Goal: Navigation & Orientation: Find specific page/section

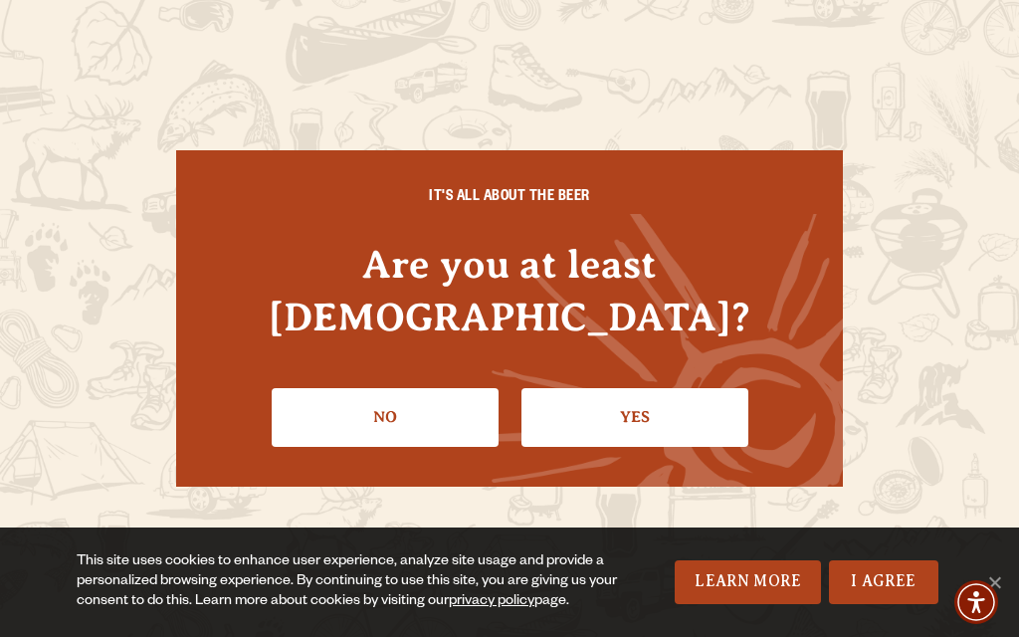
click at [645, 414] on link "Yes" at bounding box center [634, 417] width 227 height 58
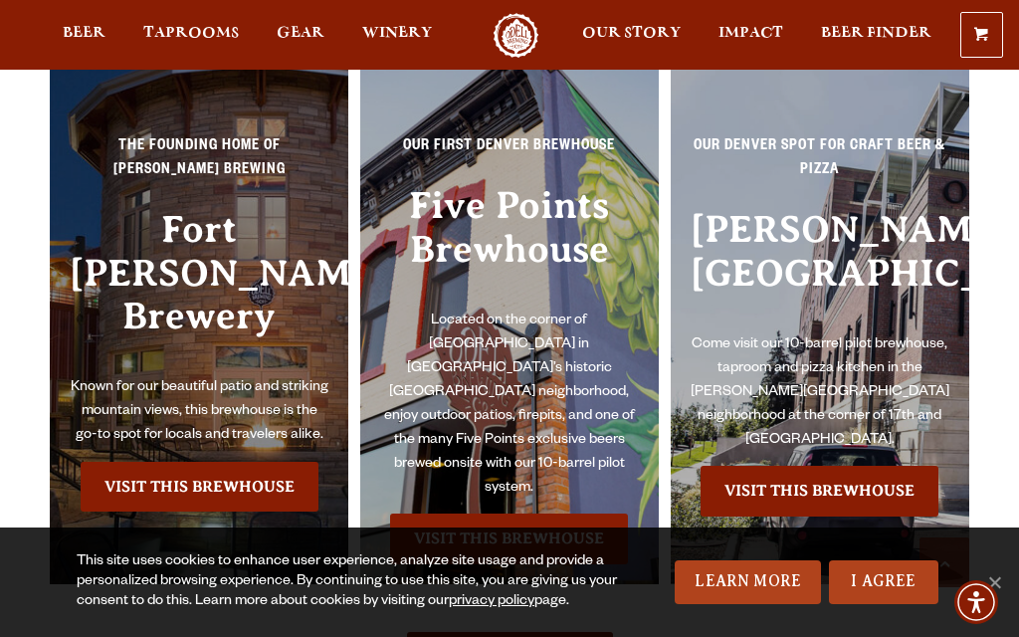
scroll to position [3699, 0]
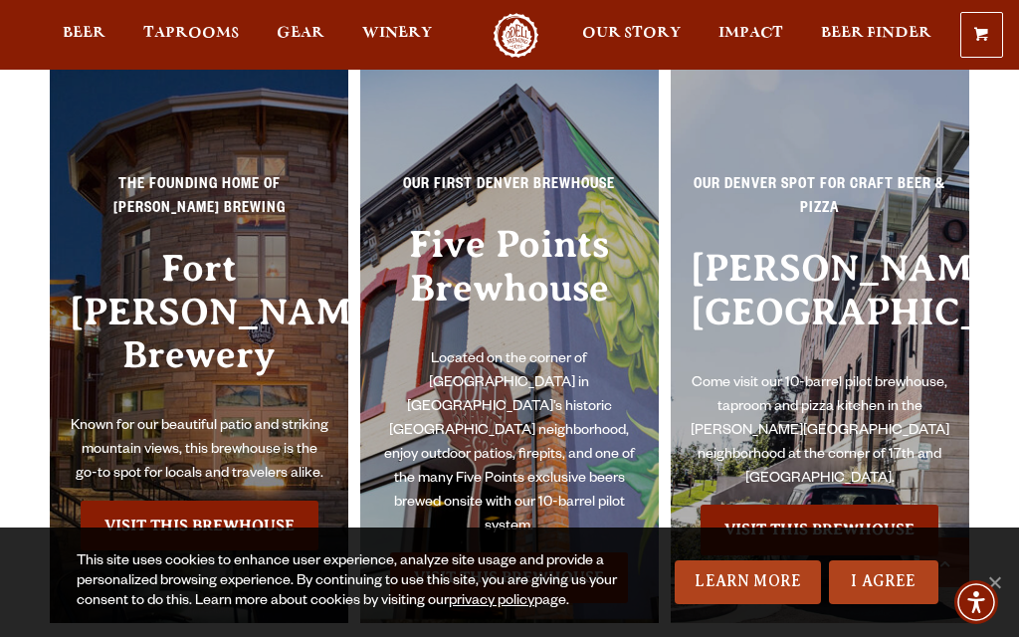
click at [233, 500] on link "Visit this Brewhouse" at bounding box center [200, 525] width 238 height 50
click at [229, 500] on link "Visit this Brewhouse" at bounding box center [200, 525] width 238 height 50
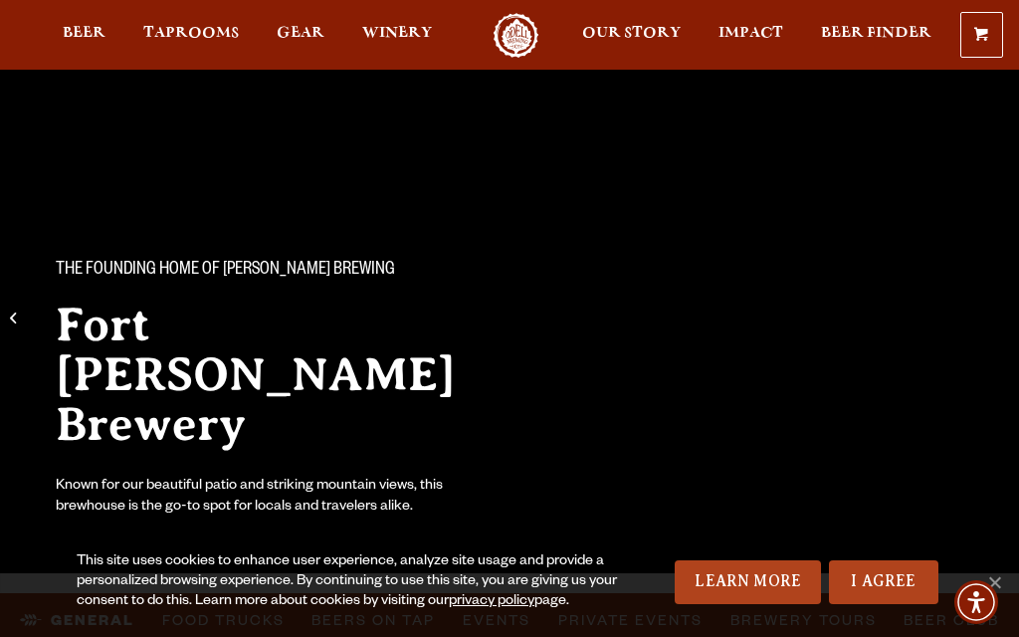
click at [1011, 575] on div "This site uses cookies to enhance user experience, analyze site usage and provi…" at bounding box center [509, 581] width 1019 height 109
click at [749, 587] on link "Learn More" at bounding box center [748, 582] width 146 height 44
click at [888, 594] on link "I Agree" at bounding box center [883, 582] width 109 height 44
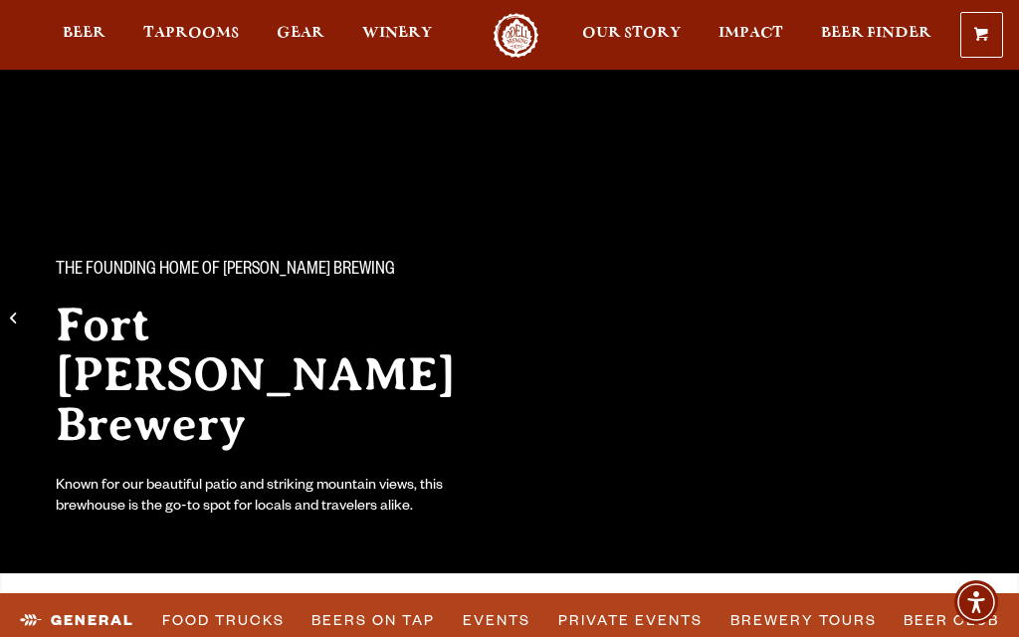
click at [901, 585] on link "I Agree" at bounding box center [883, 582] width 109 height 44
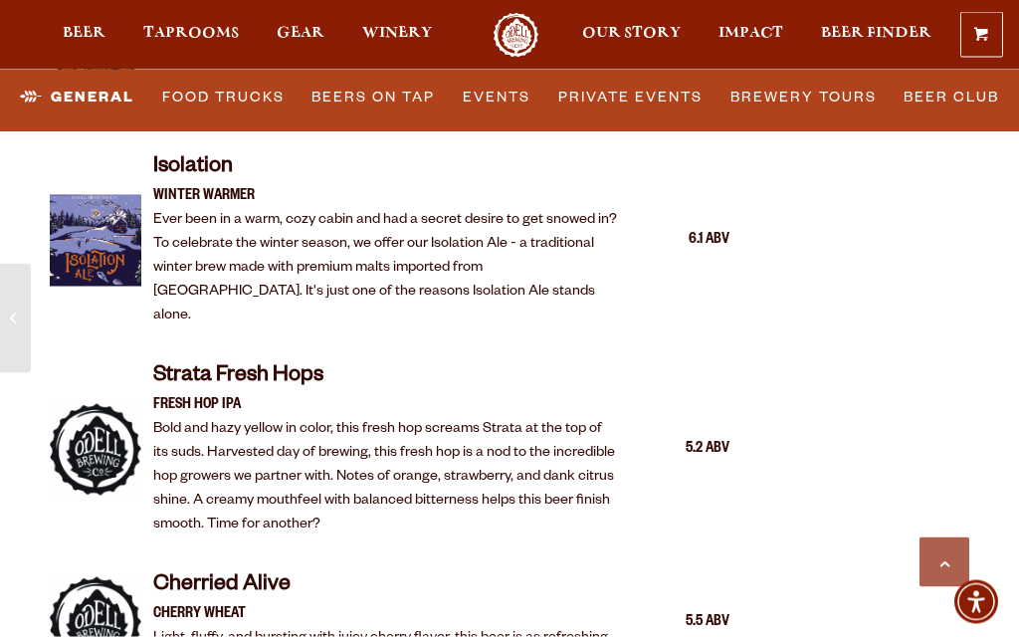
scroll to position [4504, 0]
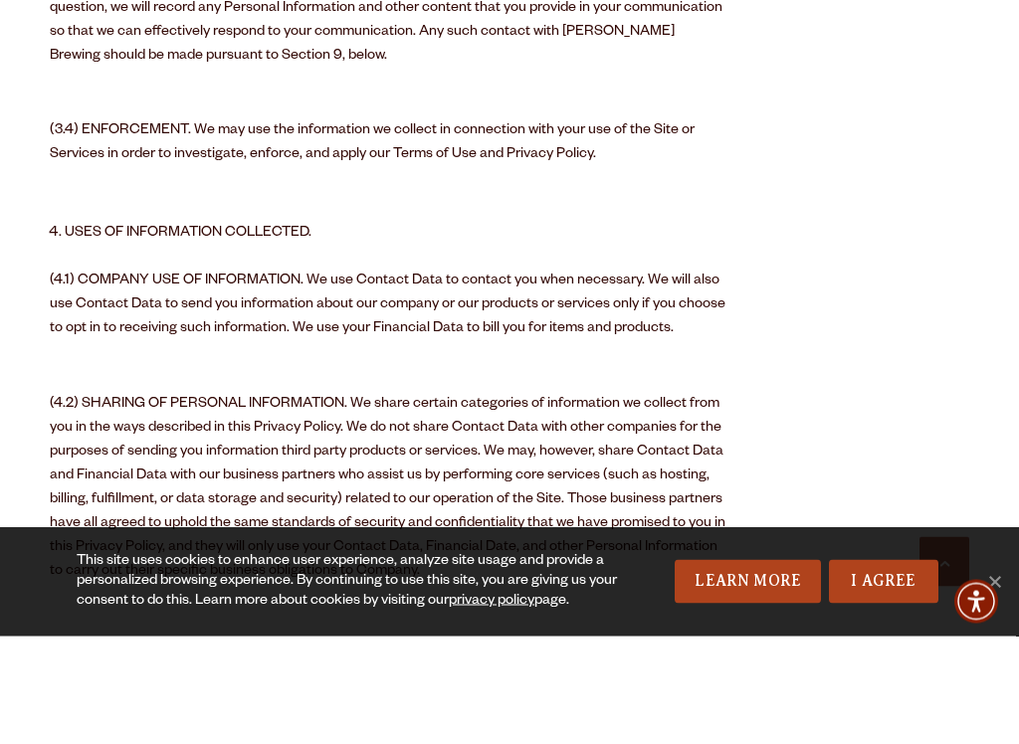
scroll to position [2023, 0]
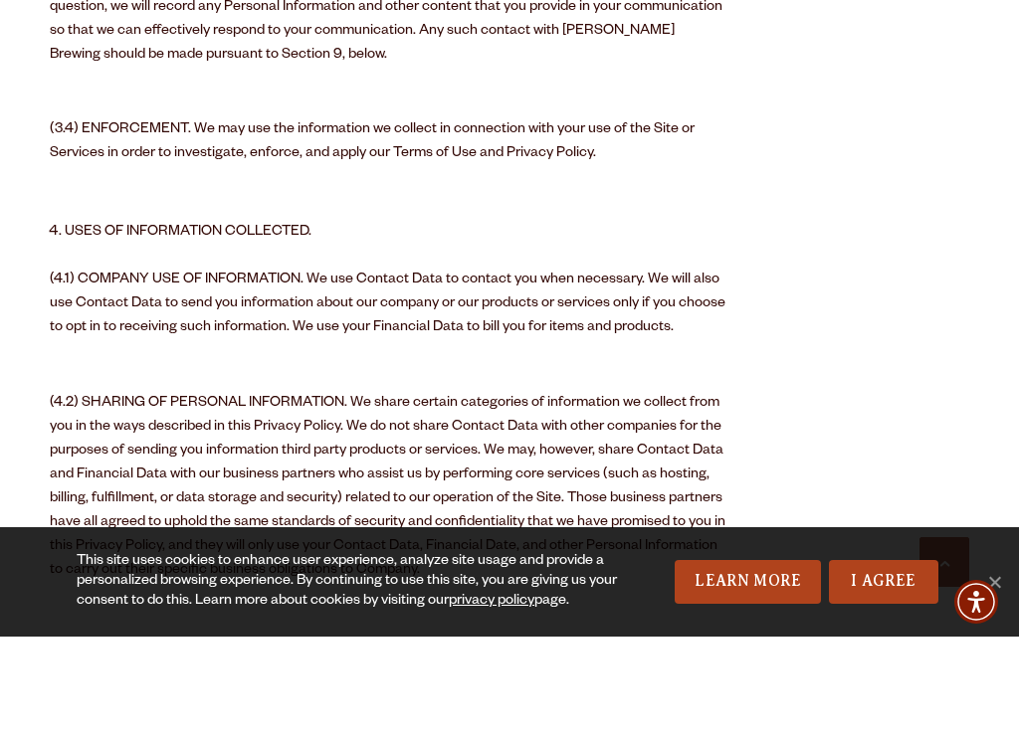
click at [882, 668] on link "I Agree" at bounding box center [883, 690] width 109 height 44
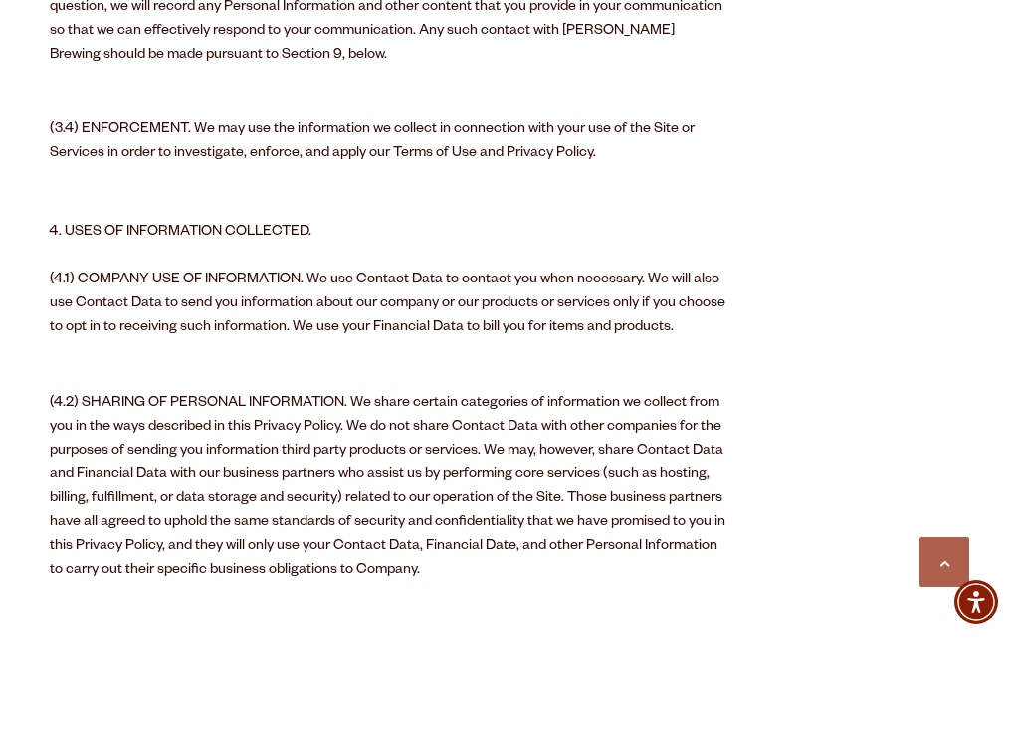
click at [946, 645] on link "Scroll to top" at bounding box center [944, 670] width 50 height 50
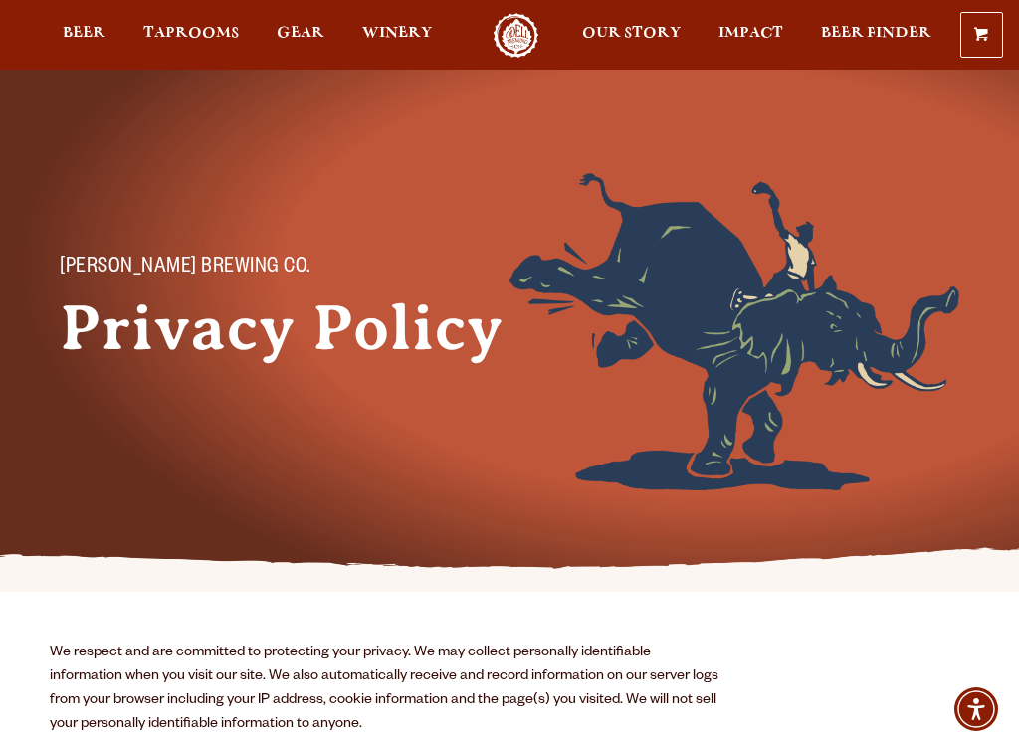
scroll to position [0, 0]
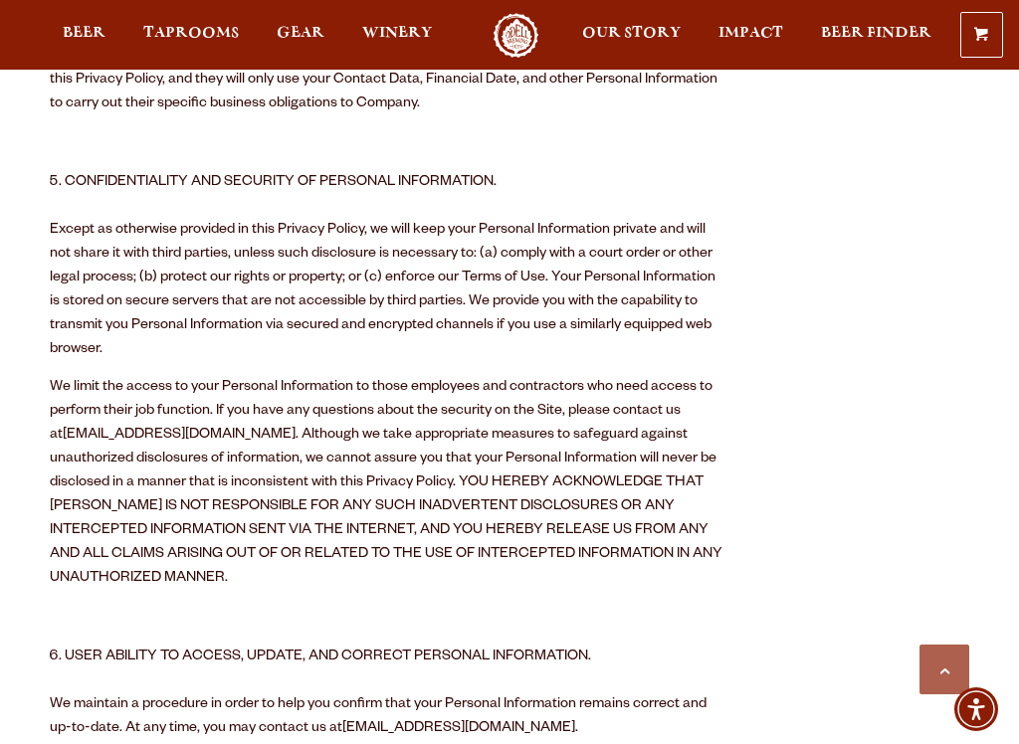
scroll to position [2506, 0]
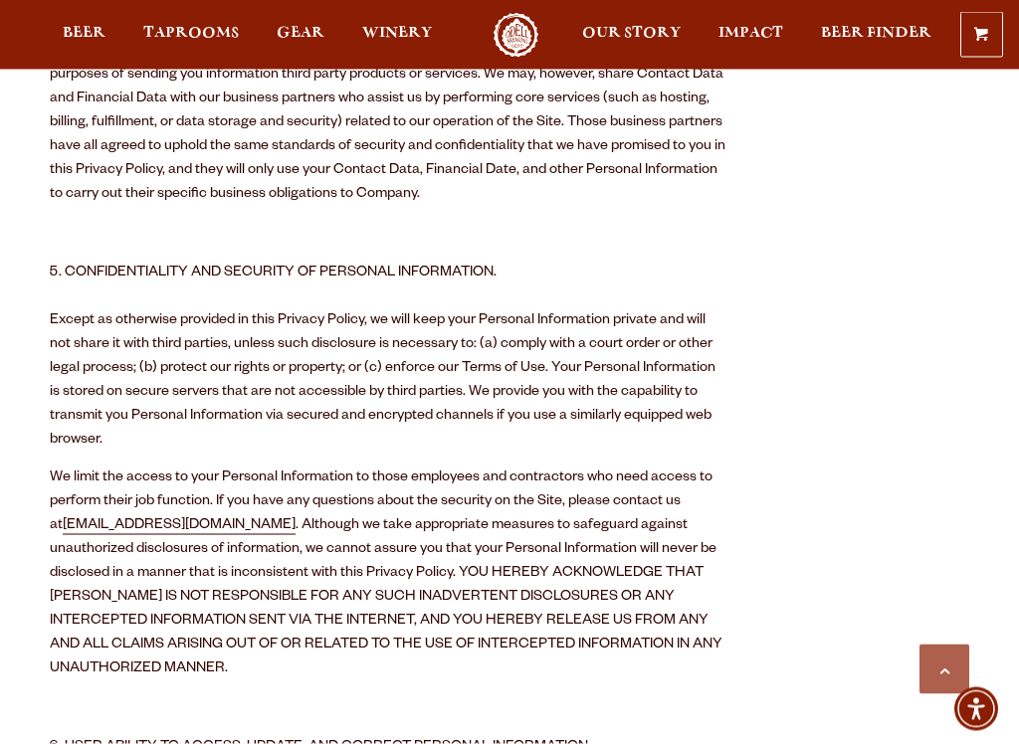
click at [983, 41] on span at bounding box center [981, 38] width 14 height 15
